Goal: Information Seeking & Learning: Learn about a topic

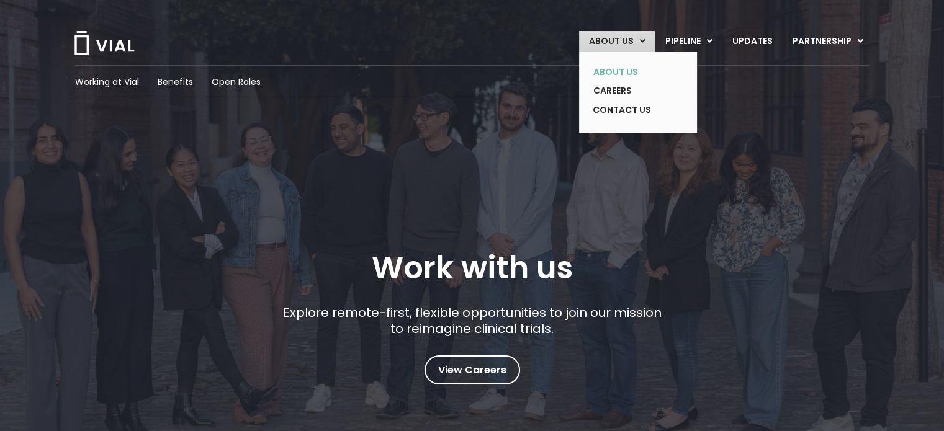
click at [613, 69] on link "ABOUT US" at bounding box center [628, 72] width 91 height 19
